Goal: Task Accomplishment & Management: Use online tool/utility

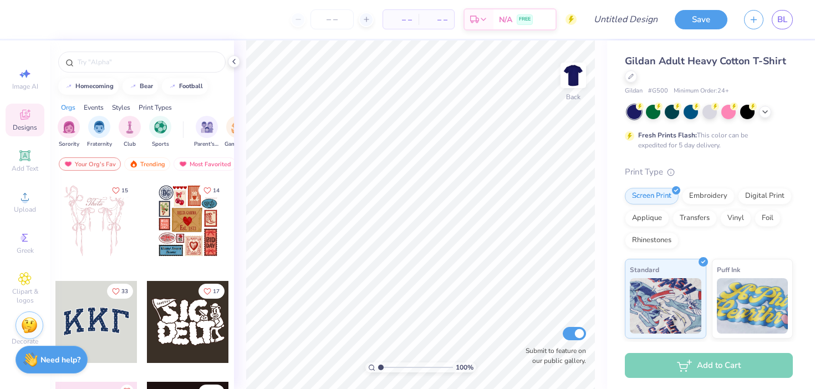
click at [38, 116] on div "Designs" at bounding box center [25, 120] width 39 height 33
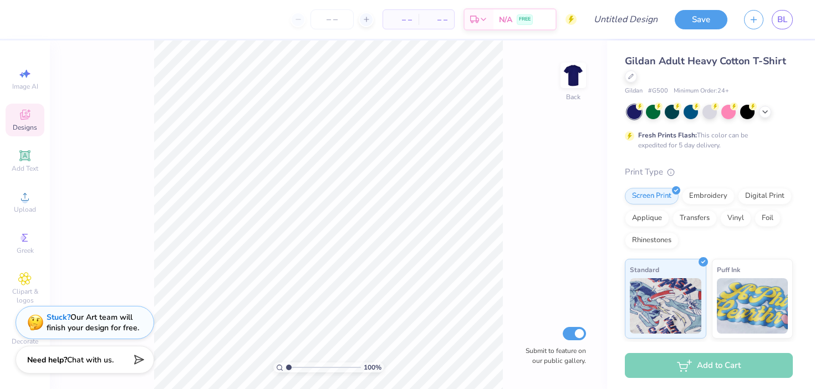
click at [34, 116] on div "Designs" at bounding box center [25, 120] width 39 height 33
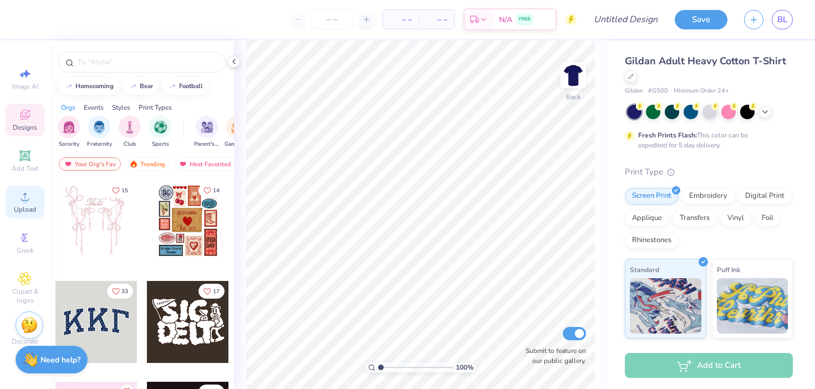
click at [35, 191] on div "Upload" at bounding box center [25, 202] width 39 height 33
click at [29, 202] on icon at bounding box center [24, 196] width 13 height 13
click at [28, 210] on span "Upload" at bounding box center [25, 209] width 22 height 9
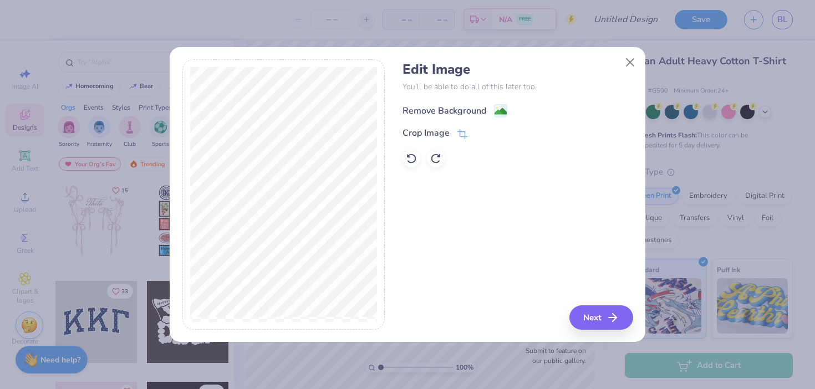
click at [454, 104] on div "Remove Background" at bounding box center [445, 110] width 84 height 13
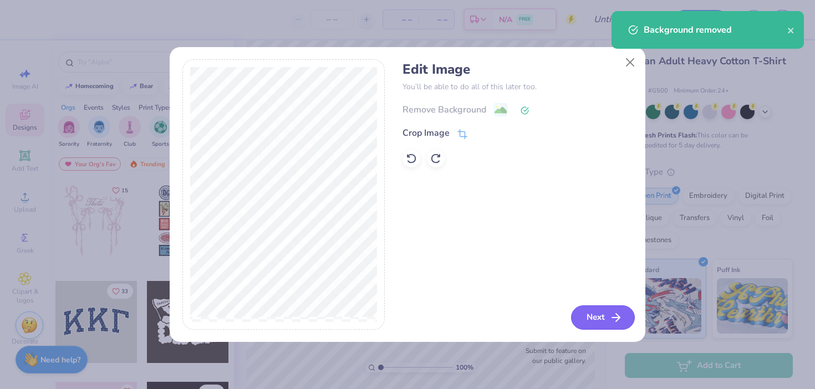
click at [588, 313] on button "Next" at bounding box center [603, 318] width 64 height 24
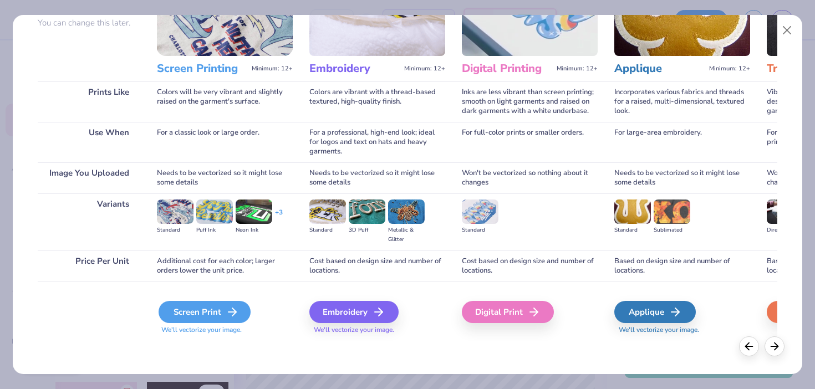
click at [205, 322] on div "Screen Print" at bounding box center [205, 312] width 92 height 22
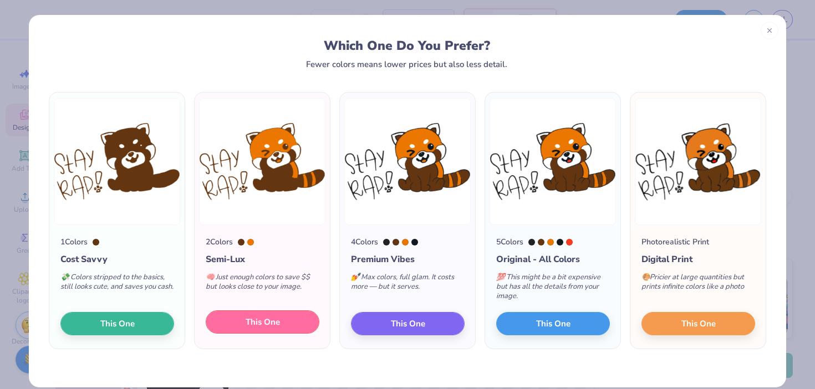
click at [275, 322] on span "This One" at bounding box center [263, 322] width 34 height 13
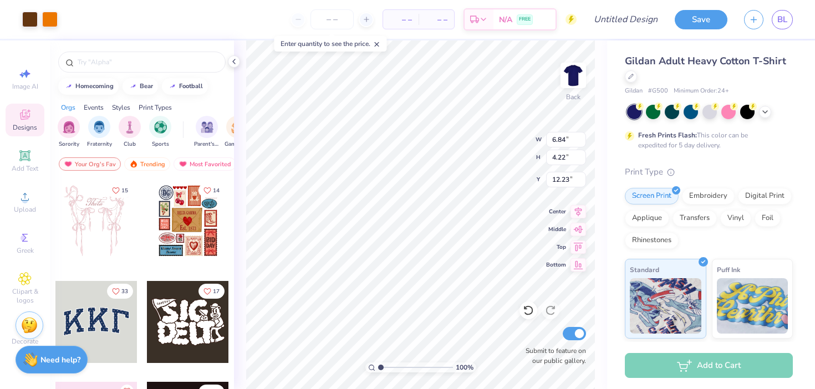
type input "6.84"
type input "4.22"
type input "11.92"
click at [330, 17] on input "number" at bounding box center [331, 19] width 43 height 20
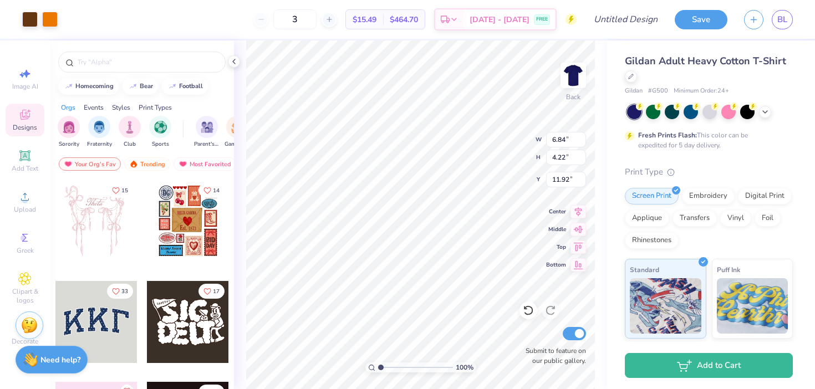
type input "12"
type input "12.04"
click at [27, 24] on div at bounding box center [30, 19] width 16 height 16
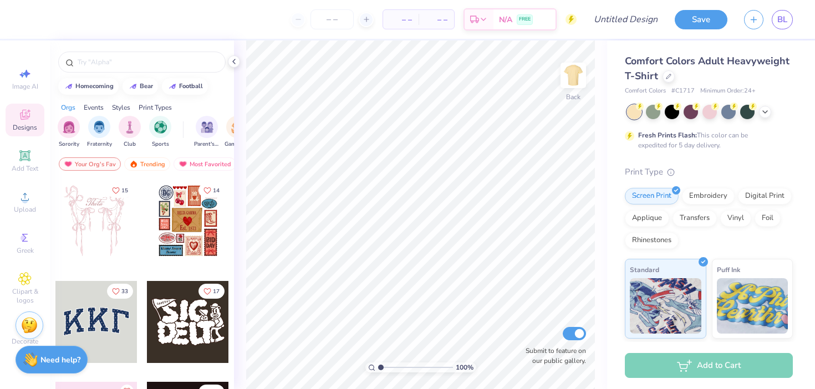
click at [400, 21] on span "– –" at bounding box center [401, 20] width 22 height 12
click at [401, 18] on span "– –" at bounding box center [401, 20] width 22 height 12
click at [332, 21] on input "number" at bounding box center [331, 19] width 43 height 20
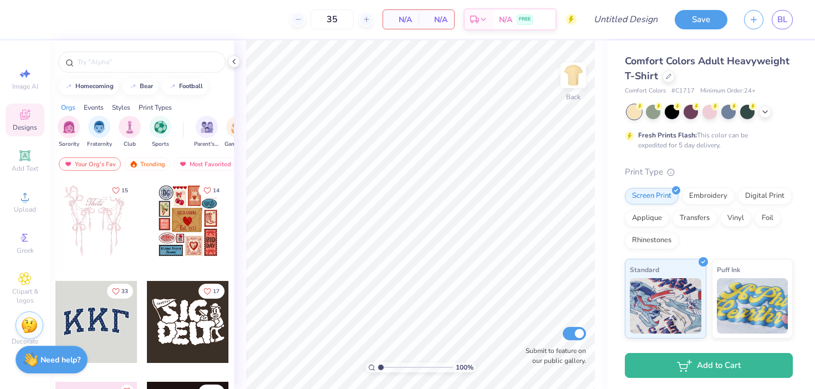
type input "35"
click at [18, 200] on icon at bounding box center [24, 196] width 13 height 13
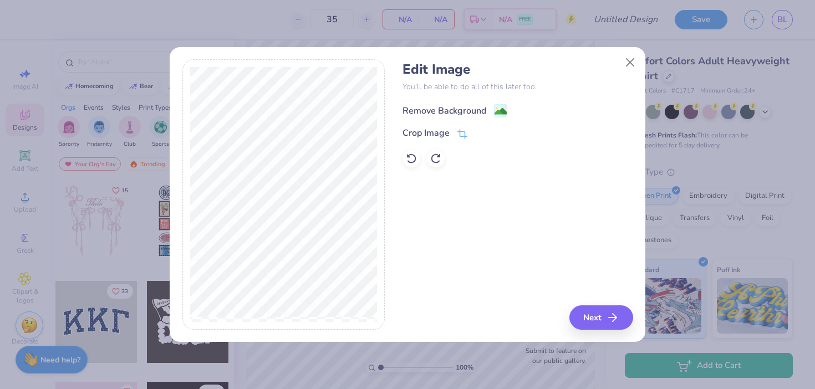
click at [460, 106] on div "Remove Background" at bounding box center [445, 110] width 84 height 13
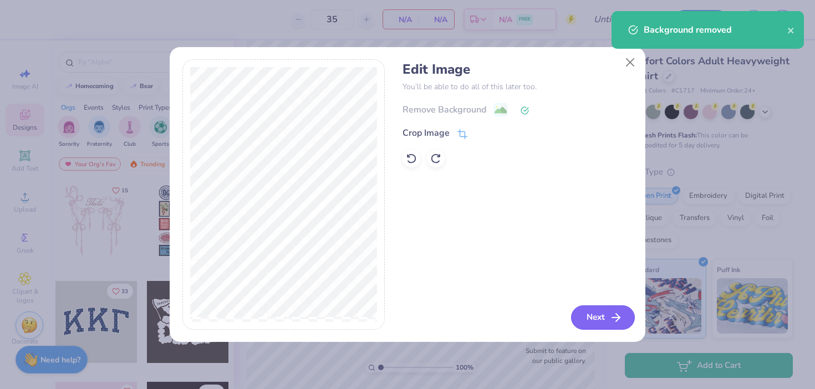
click at [602, 317] on button "Next" at bounding box center [603, 318] width 64 height 24
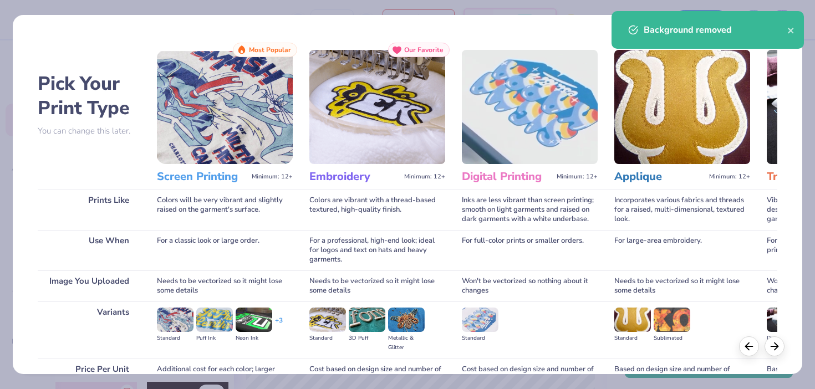
click at [216, 121] on img at bounding box center [225, 107] width 136 height 114
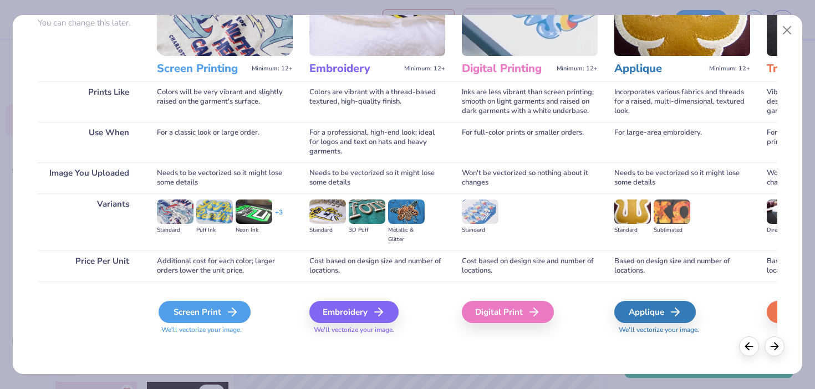
click at [220, 315] on div "Screen Print" at bounding box center [205, 312] width 92 height 22
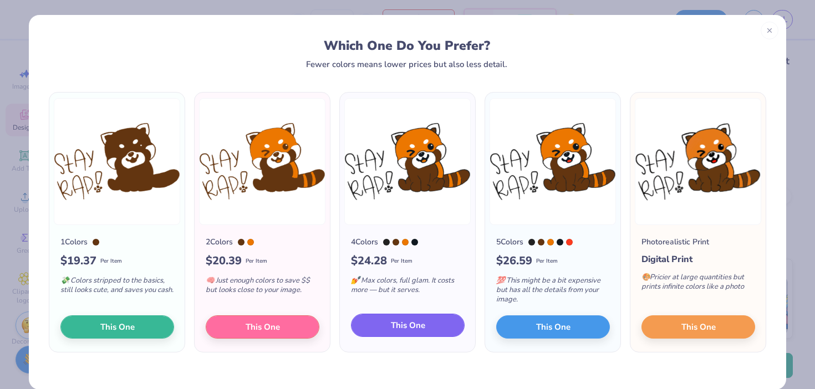
click at [380, 328] on button "This One" at bounding box center [408, 325] width 114 height 23
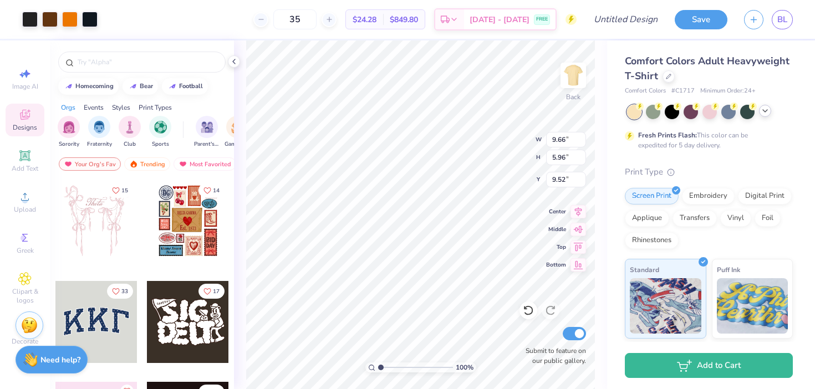
click at [768, 109] on icon at bounding box center [765, 110] width 9 height 9
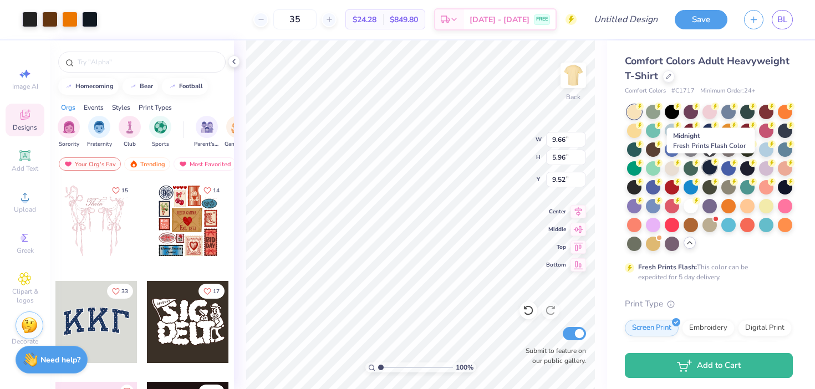
click at [709, 167] on div at bounding box center [709, 167] width 14 height 14
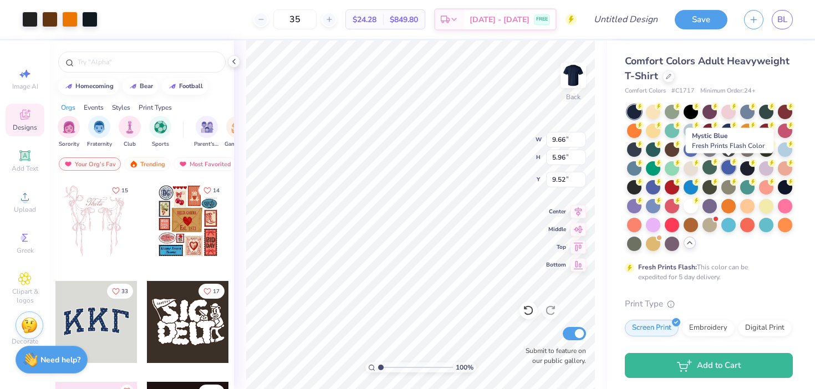
click at [725, 166] on div at bounding box center [728, 167] width 14 height 14
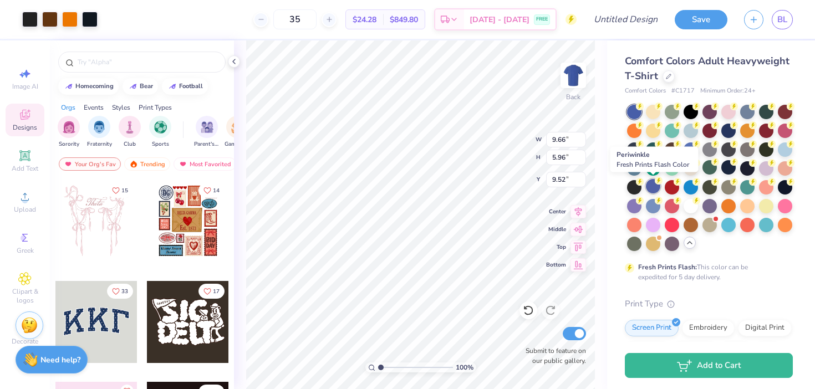
click at [653, 186] on div at bounding box center [653, 186] width 14 height 14
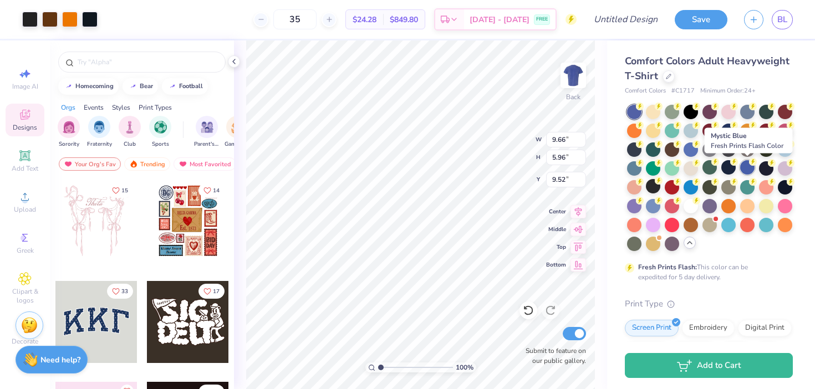
click at [747, 166] on div at bounding box center [747, 167] width 14 height 14
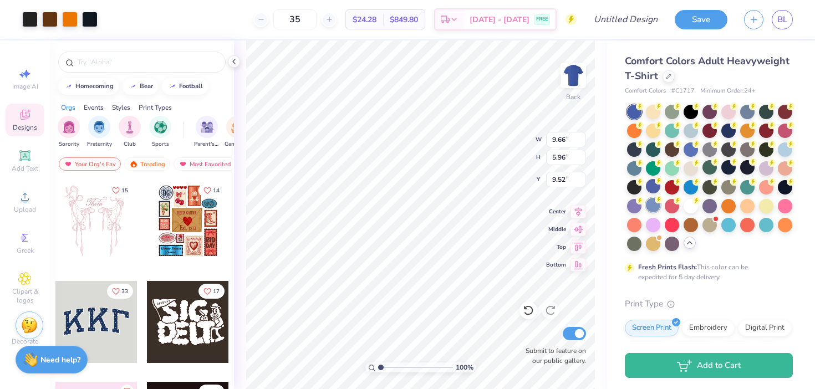
type input "4.27"
type input "2.63"
type input "13.63"
type input "6.18"
type input "3.81"
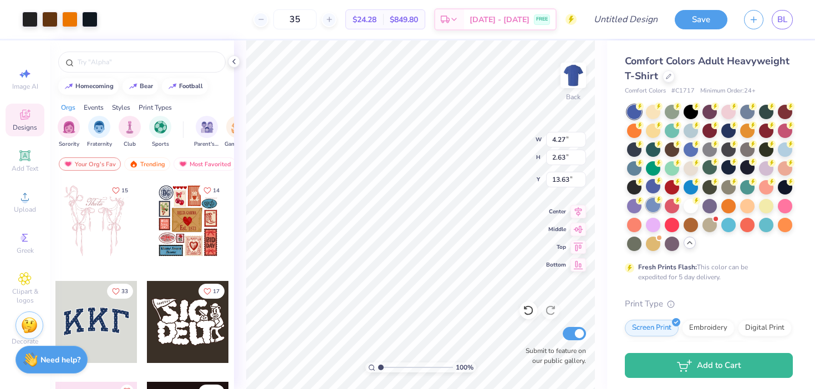
type input "12.46"
click at [32, 21] on div at bounding box center [30, 19] width 16 height 16
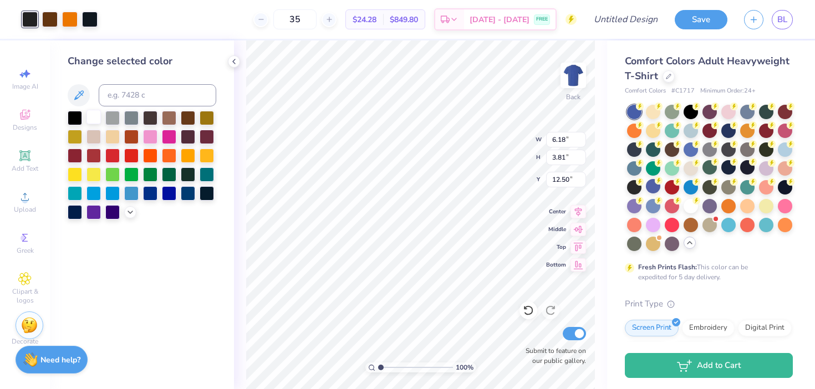
click at [91, 118] on div at bounding box center [93, 117] width 14 height 14
click at [180, 231] on div "Change selected color" at bounding box center [142, 214] width 184 height 349
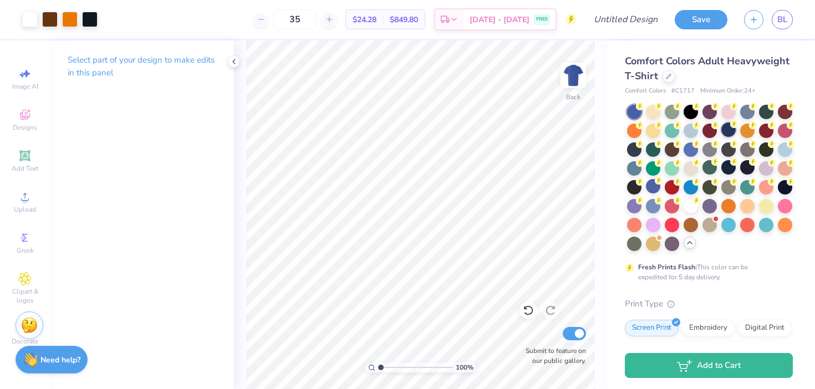
click at [728, 129] on div at bounding box center [728, 130] width 14 height 14
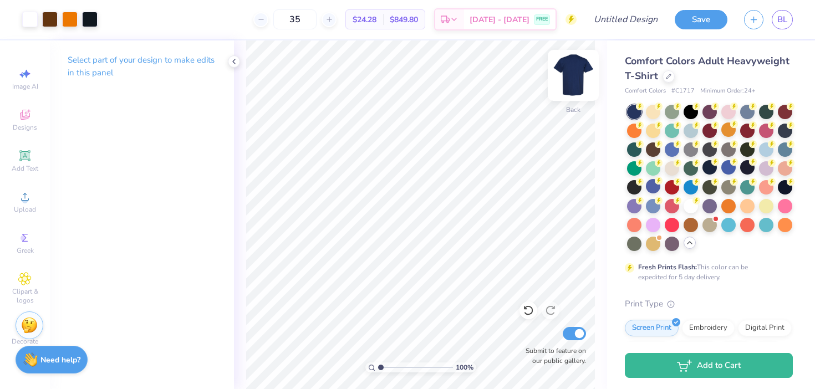
click at [571, 64] on img at bounding box center [573, 75] width 44 height 44
click at [94, 206] on div "Select part of your design to make edits in this panel" at bounding box center [142, 214] width 184 height 349
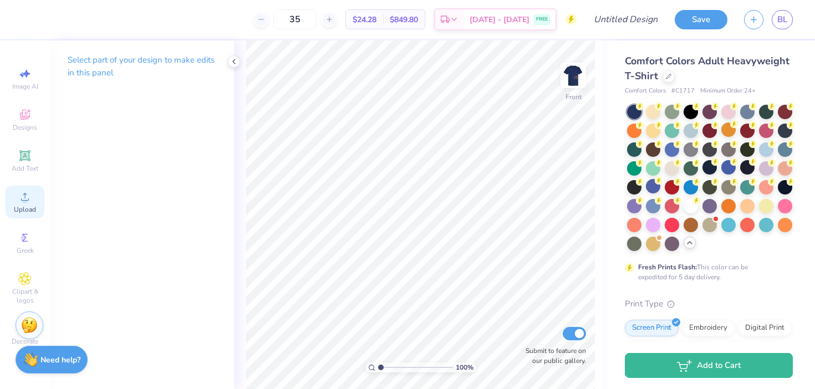
click at [22, 204] on div "Upload" at bounding box center [25, 202] width 39 height 33
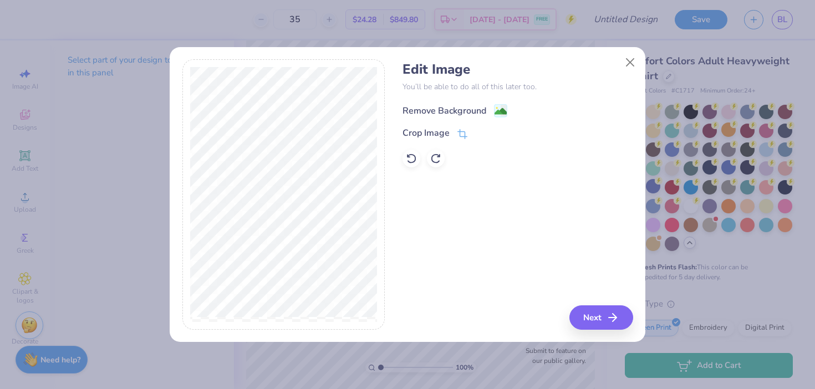
click at [439, 106] on div "Remove Background" at bounding box center [445, 110] width 84 height 13
click at [594, 322] on button "Next" at bounding box center [603, 318] width 64 height 24
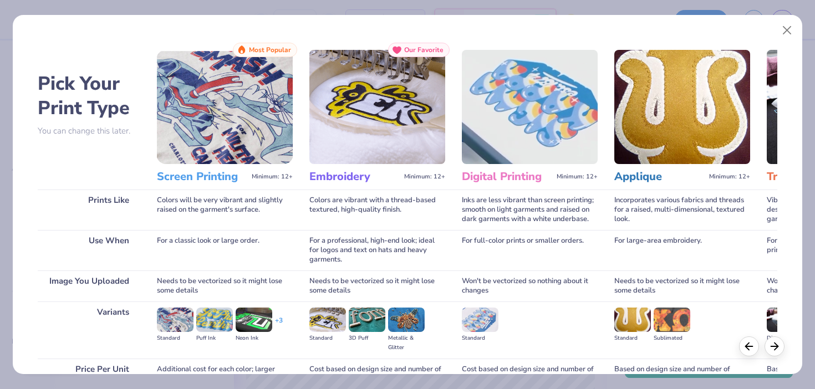
click at [248, 104] on img at bounding box center [225, 107] width 136 height 114
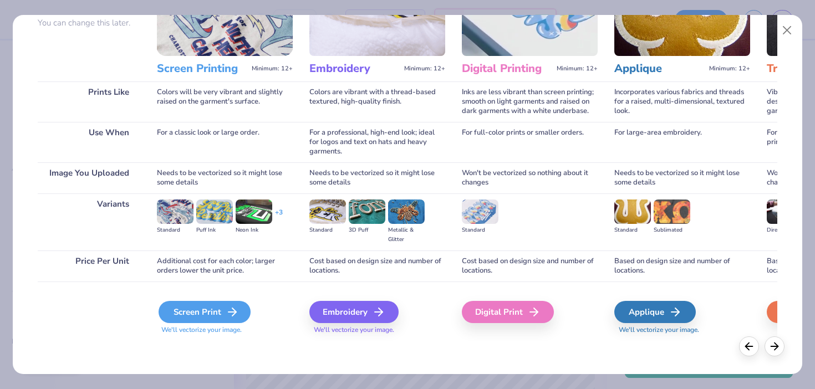
click at [201, 311] on div "Screen Print" at bounding box center [205, 312] width 92 height 22
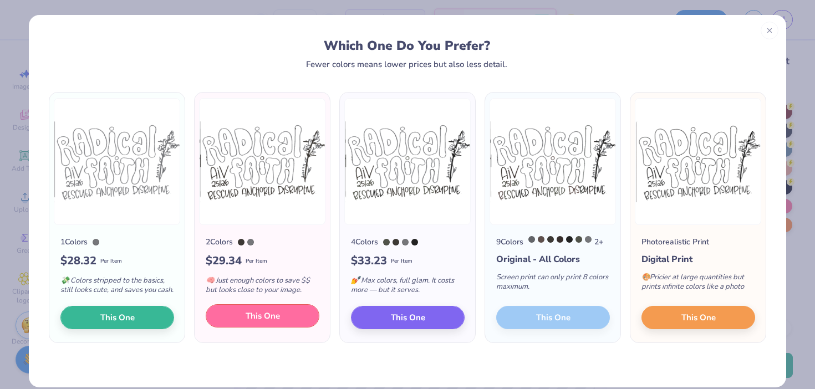
click at [282, 320] on button "This One" at bounding box center [263, 315] width 114 height 23
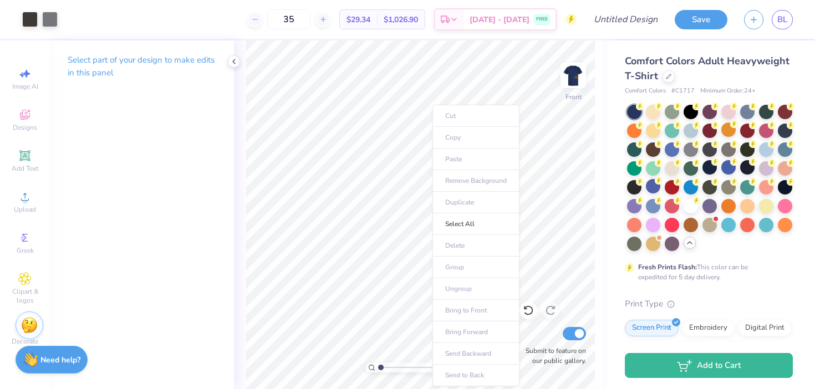
click at [460, 120] on ul "Cut Copy Paste Remove Background Duplicate Select All Delete Group Ungroup Brin…" at bounding box center [475, 246] width 87 height 282
click at [21, 326] on div "Stuck? Our Art team will finish your design for free." at bounding box center [30, 324] width 28 height 28
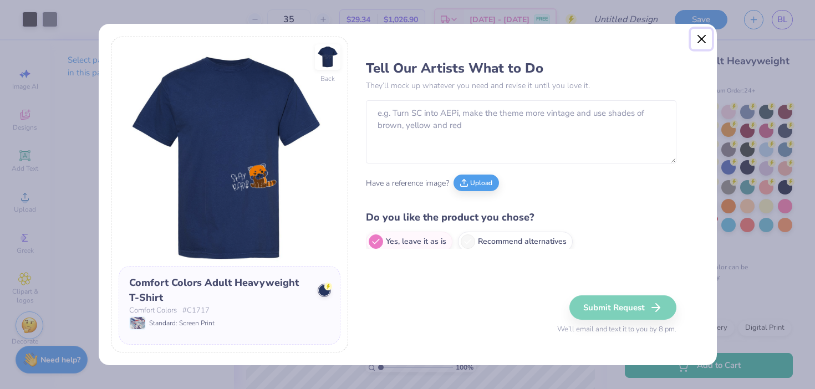
click at [698, 32] on button "Close" at bounding box center [701, 39] width 21 height 21
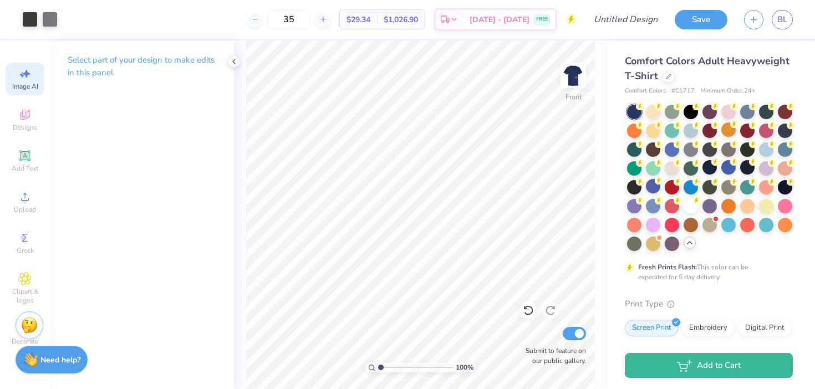
click at [26, 79] on icon at bounding box center [24, 73] width 13 height 13
select select "4"
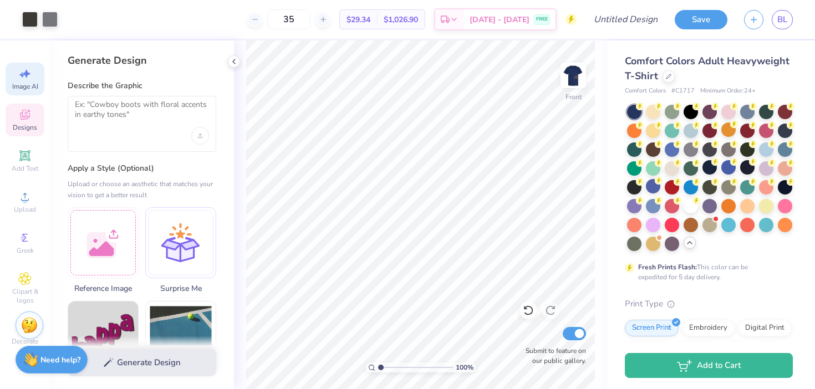
click at [24, 114] on icon at bounding box center [24, 114] width 13 height 13
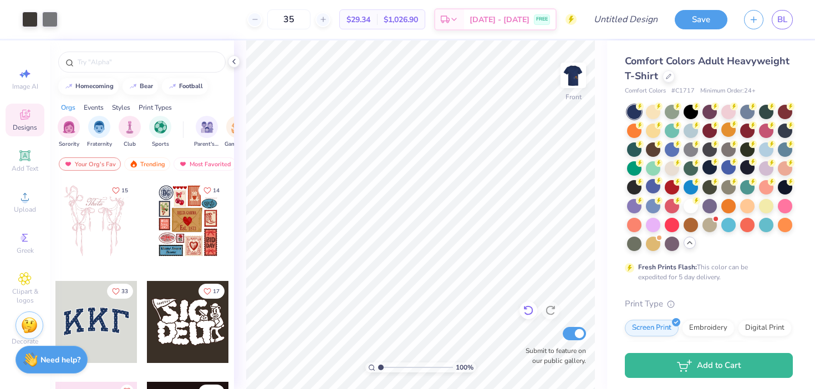
click at [528, 310] on icon at bounding box center [528, 310] width 11 height 11
click at [17, 212] on span "Upload" at bounding box center [25, 209] width 22 height 9
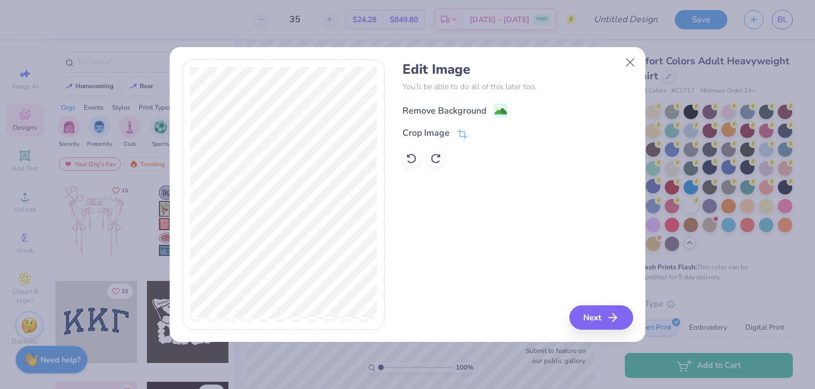
click at [439, 109] on div "Remove Background" at bounding box center [445, 110] width 84 height 13
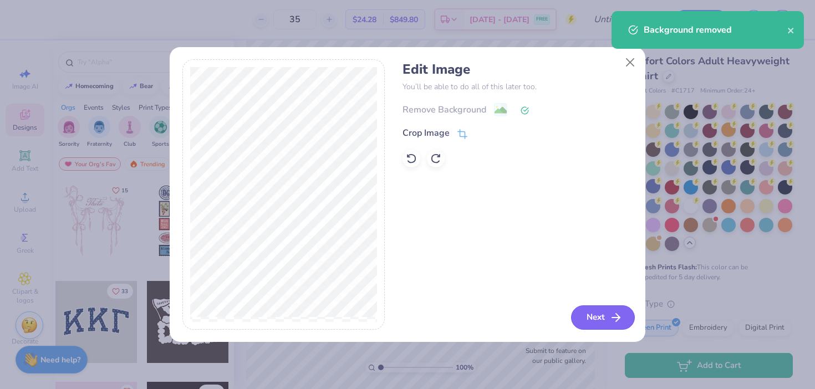
click at [592, 314] on button "Next" at bounding box center [603, 318] width 64 height 24
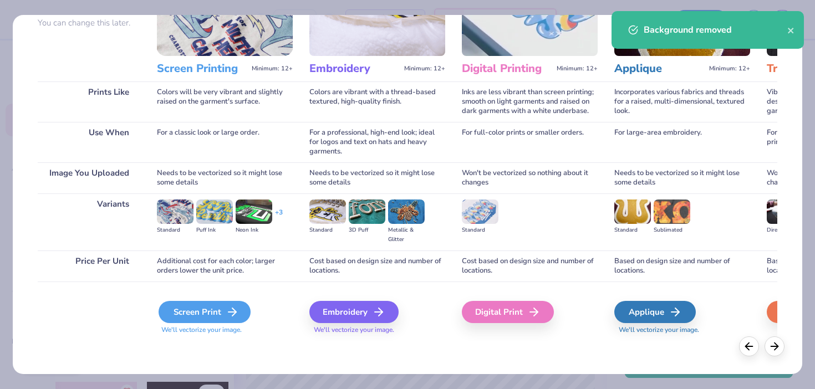
click at [215, 309] on div "Screen Print" at bounding box center [205, 312] width 92 height 22
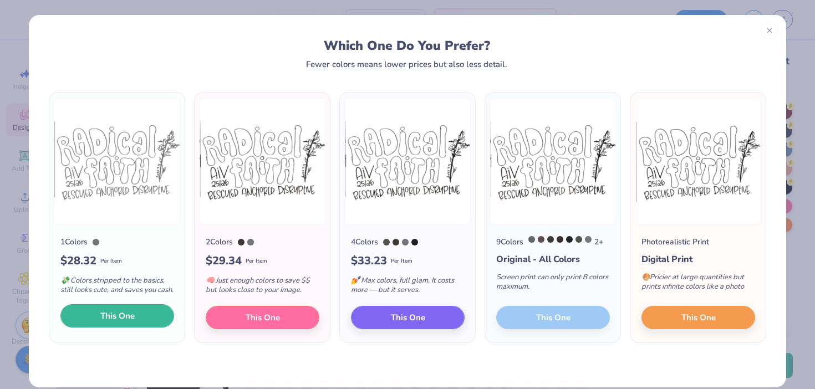
click at [123, 328] on button "This One" at bounding box center [117, 315] width 114 height 23
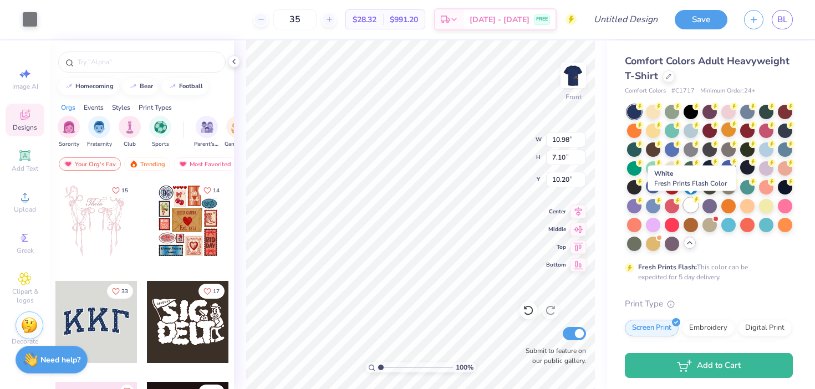
click at [689, 207] on div at bounding box center [691, 205] width 14 height 14
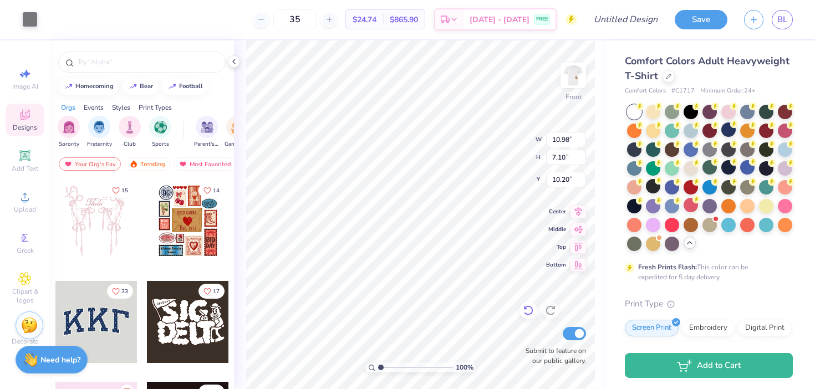
click at [532, 315] on icon at bounding box center [528, 310] width 11 height 11
click at [547, 314] on icon at bounding box center [550, 311] width 9 height 10
click at [749, 166] on div at bounding box center [747, 167] width 14 height 14
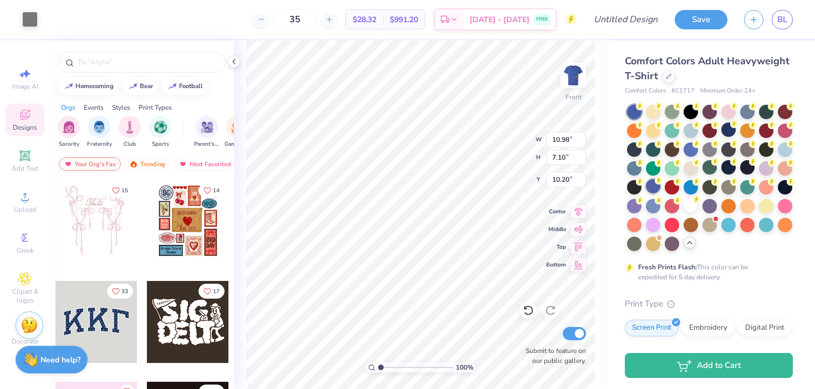
click at [655, 186] on div at bounding box center [653, 186] width 14 height 14
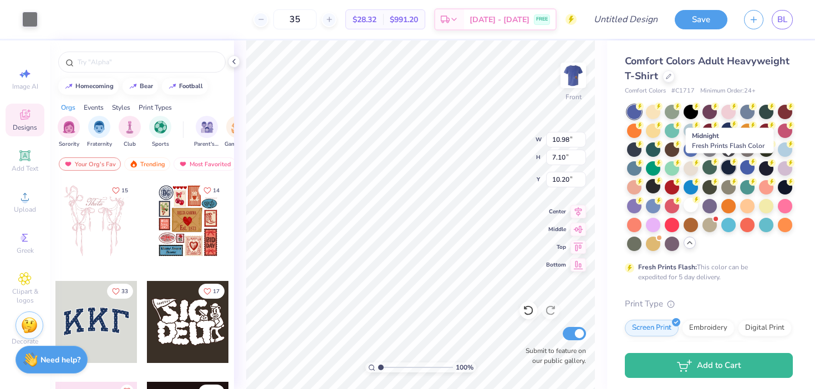
click at [727, 169] on div at bounding box center [728, 167] width 14 height 14
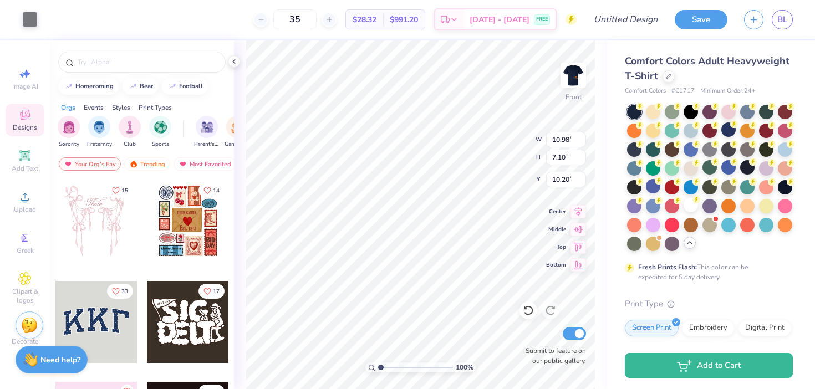
type input "4.72"
type input "8.68"
click at [33, 17] on div at bounding box center [30, 19] width 16 height 16
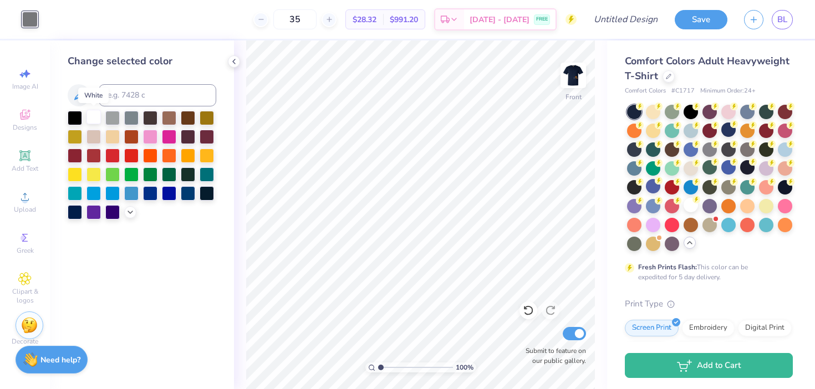
click at [91, 115] on div at bounding box center [93, 117] width 14 height 14
click at [573, 64] on img at bounding box center [573, 75] width 44 height 44
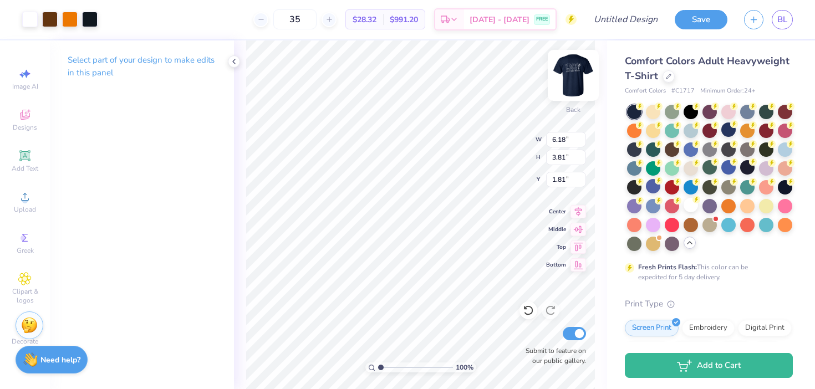
type input "2.16"
click at [572, 73] on img at bounding box center [573, 75] width 44 height 44
click at [562, 74] on img at bounding box center [573, 75] width 44 height 44
click at [582, 83] on img at bounding box center [573, 75] width 44 height 44
type input "5.03"
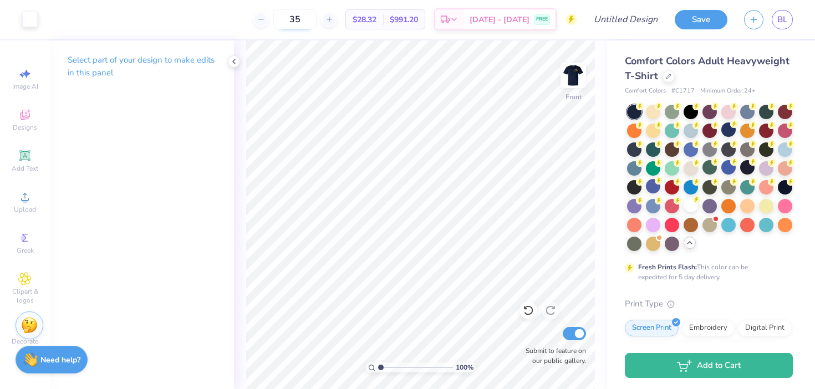
click at [317, 21] on input "35" at bounding box center [294, 19] width 43 height 20
type input "3"
type input "45"
